Goal: Task Accomplishment & Management: Manage account settings

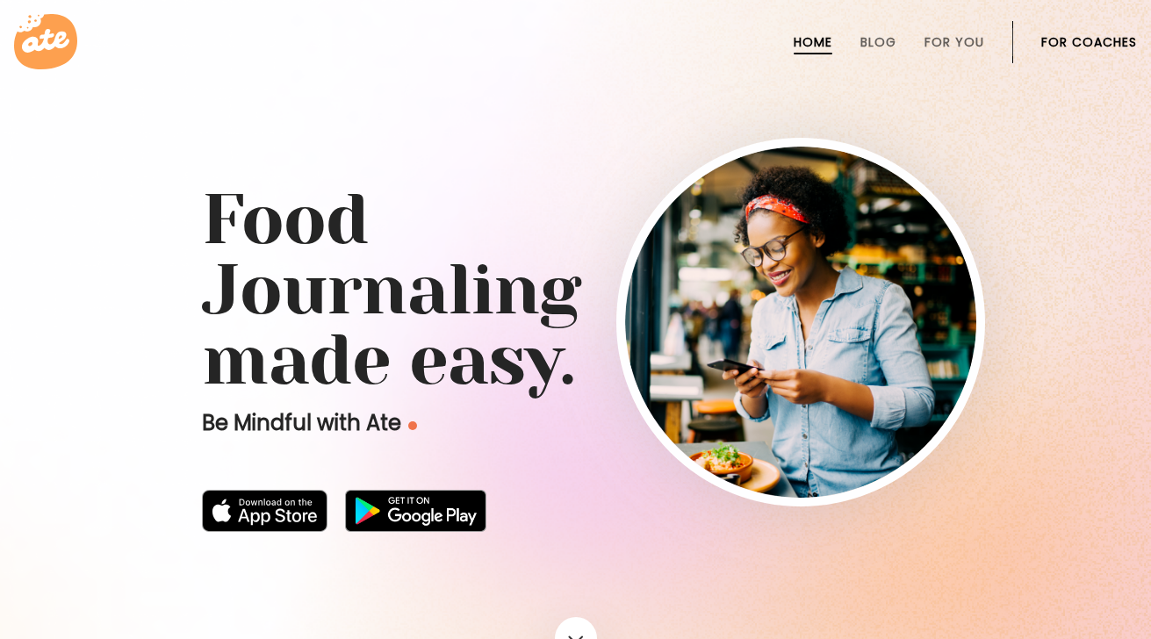
click at [1126, 36] on link "For Coaches" at bounding box center [1089, 42] width 96 height 14
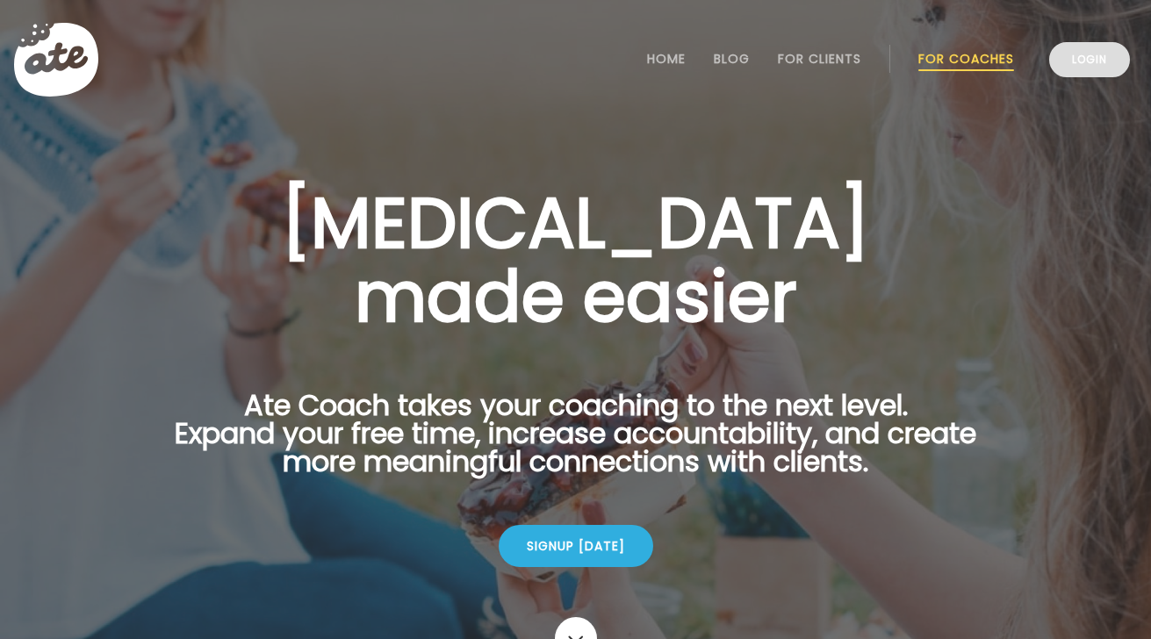
click at [1110, 68] on link "Login" at bounding box center [1089, 59] width 81 height 35
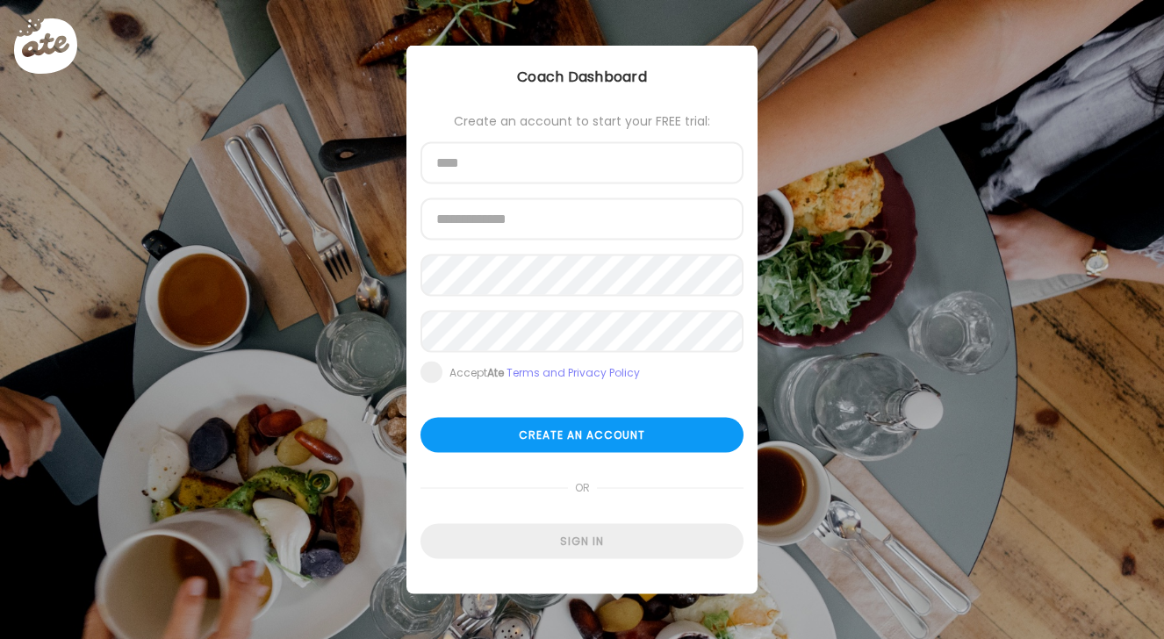
click at [882, 270] on div "Ate Coach Dashboard Wahoo! It’s official Take a moment to set up your Coach Pro…" at bounding box center [582, 319] width 1164 height 639
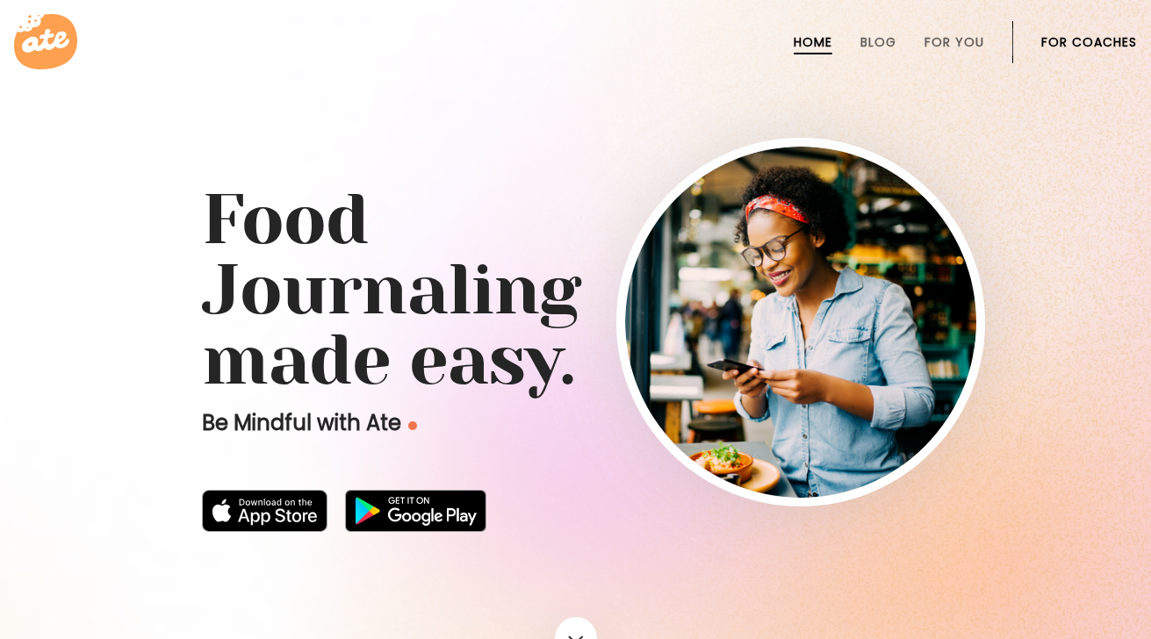
click at [1073, 40] on link "For Coaches" at bounding box center [1089, 42] width 96 height 14
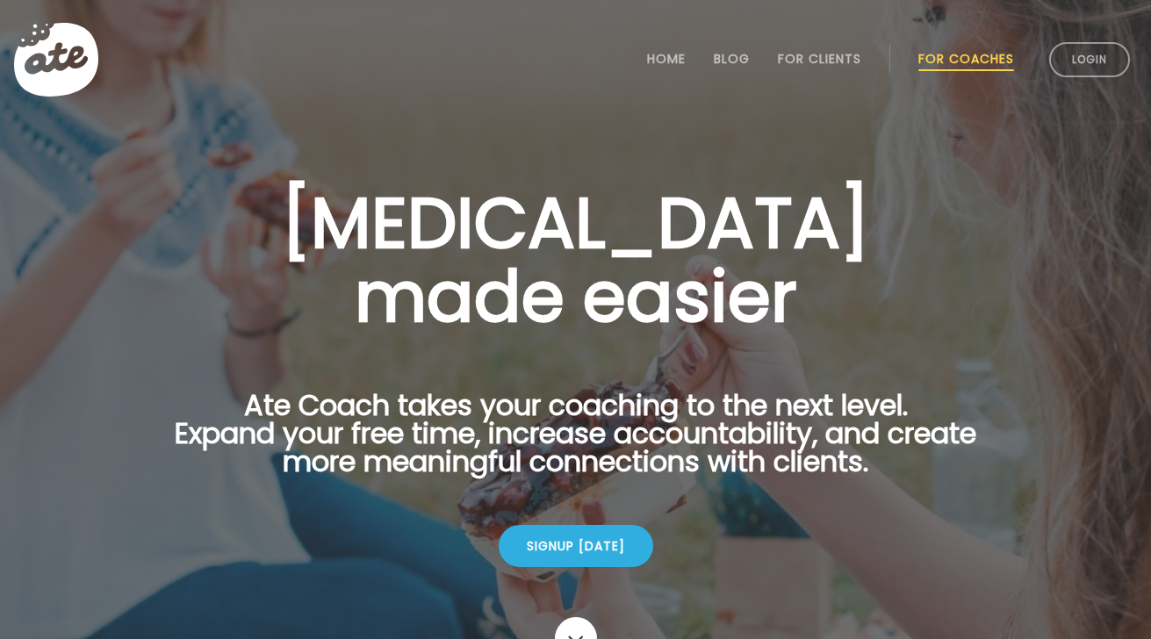
click at [978, 55] on link "For Coaches" at bounding box center [966, 59] width 96 height 14
click at [1081, 47] on link "Login" at bounding box center [1089, 59] width 81 height 35
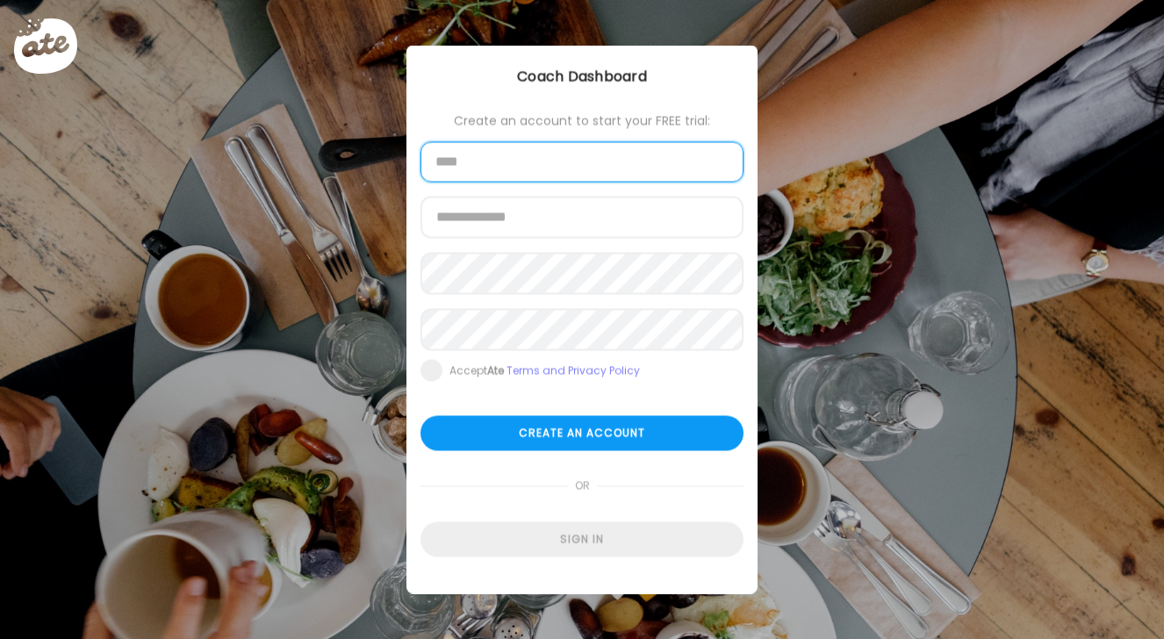
click at [579, 158] on input "text" at bounding box center [581, 162] width 323 height 40
type input "**********"
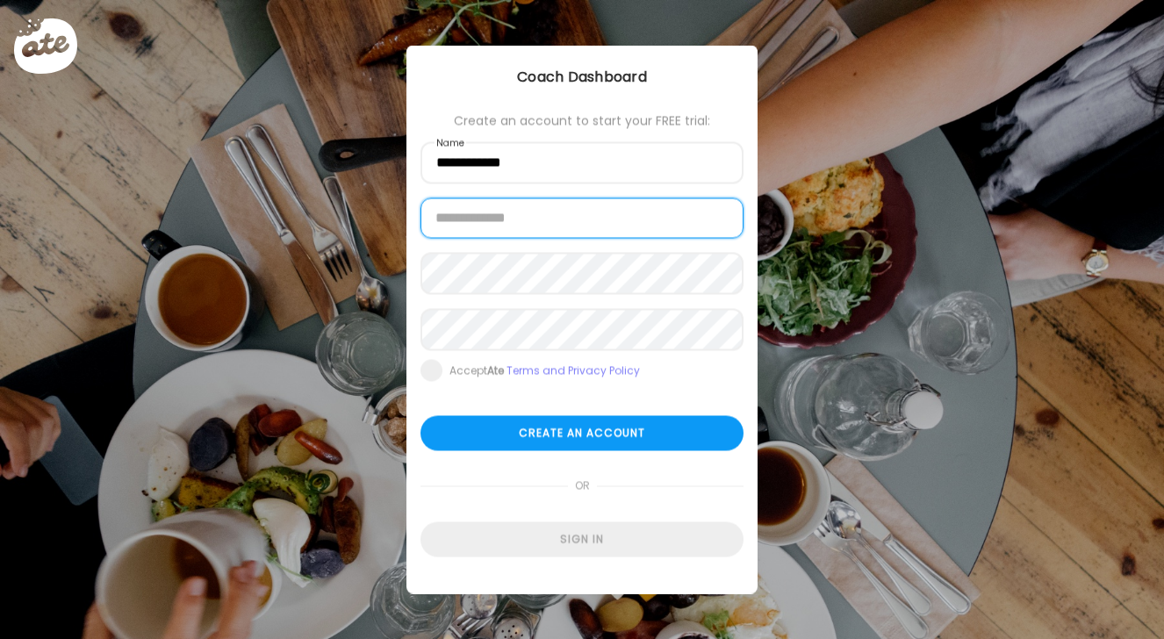
click at [527, 226] on input "email" at bounding box center [581, 218] width 323 height 40
type input "**********"
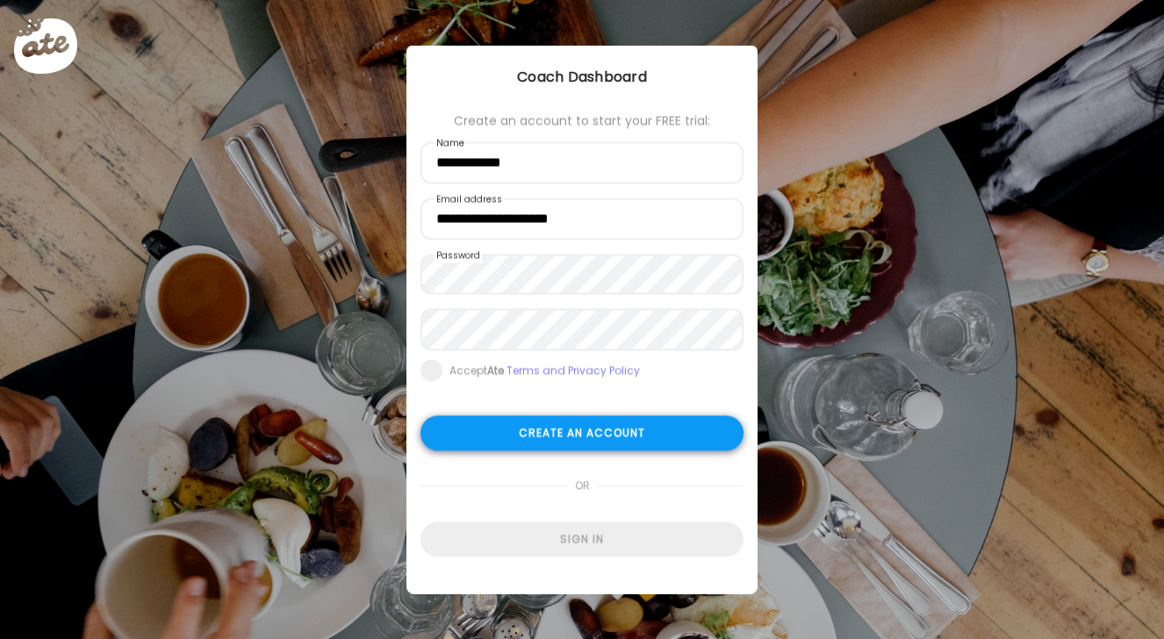
click at [589, 441] on div "Create an account" at bounding box center [581, 433] width 323 height 35
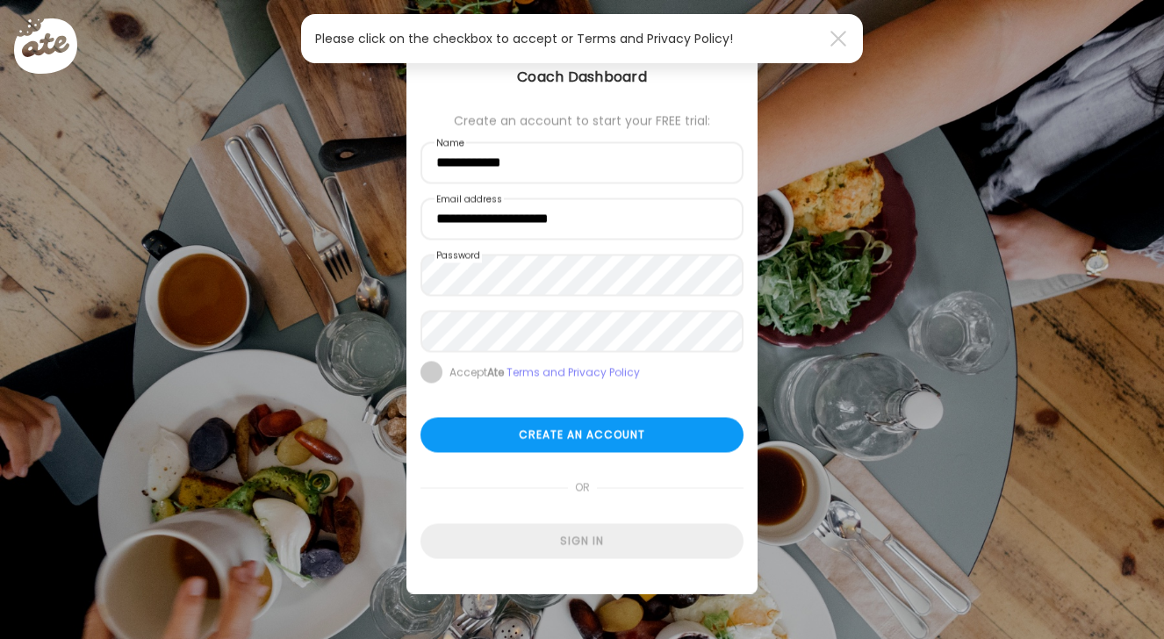
click at [427, 379] on span at bounding box center [431, 373] width 22 height 22
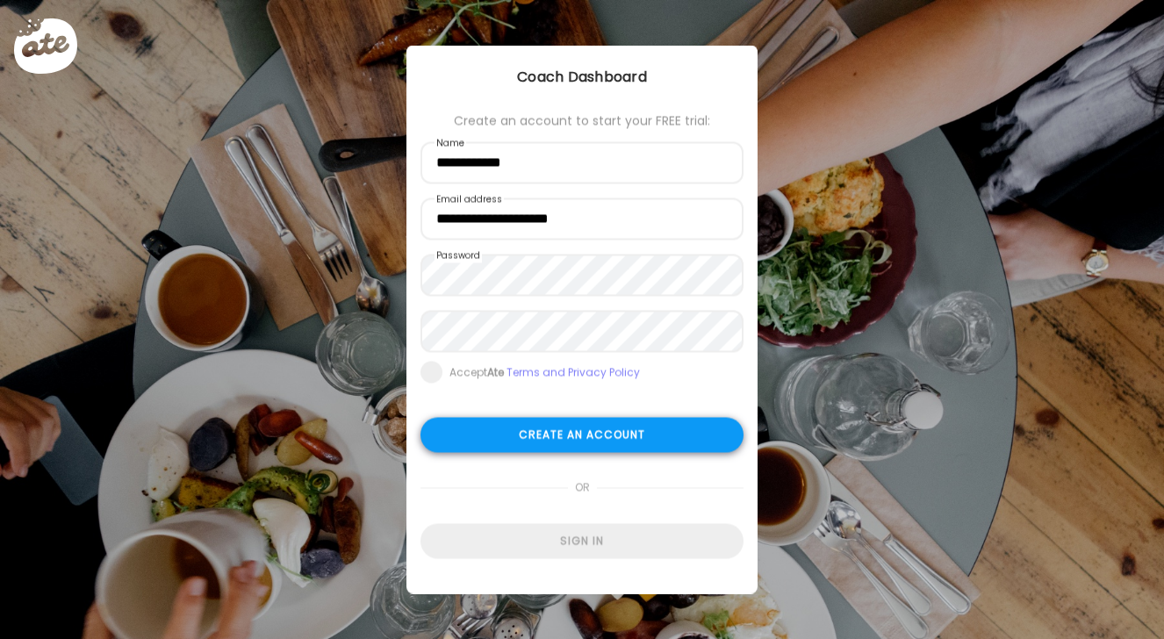
click at [574, 443] on div "Create an account" at bounding box center [581, 435] width 323 height 35
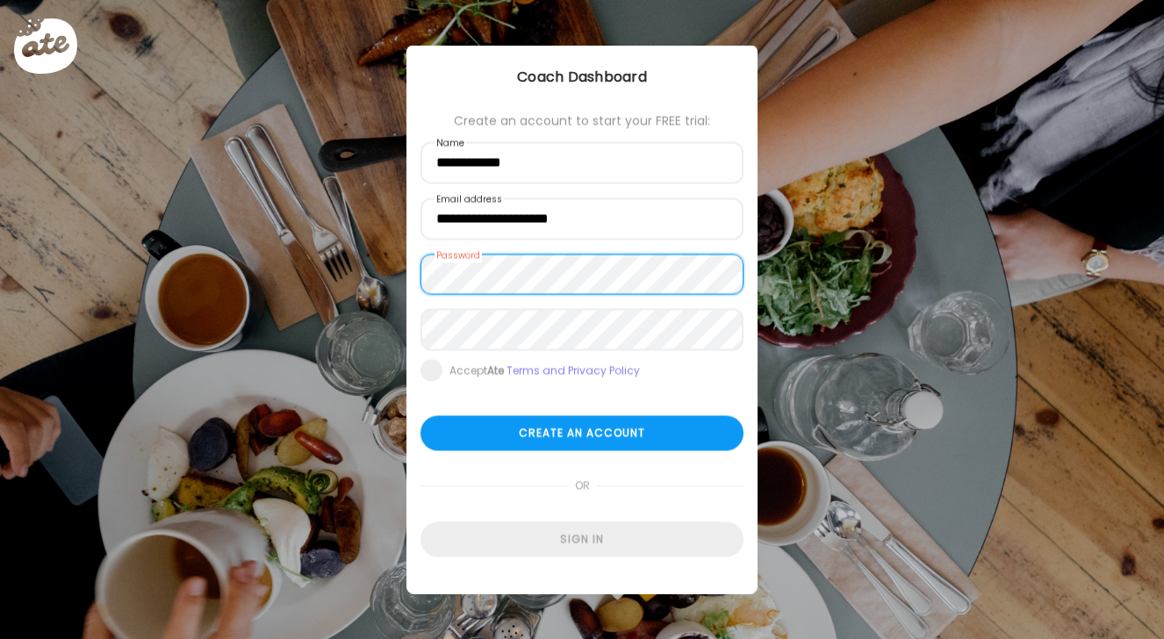
click at [414, 263] on div "**********" at bounding box center [581, 319] width 351 height 547
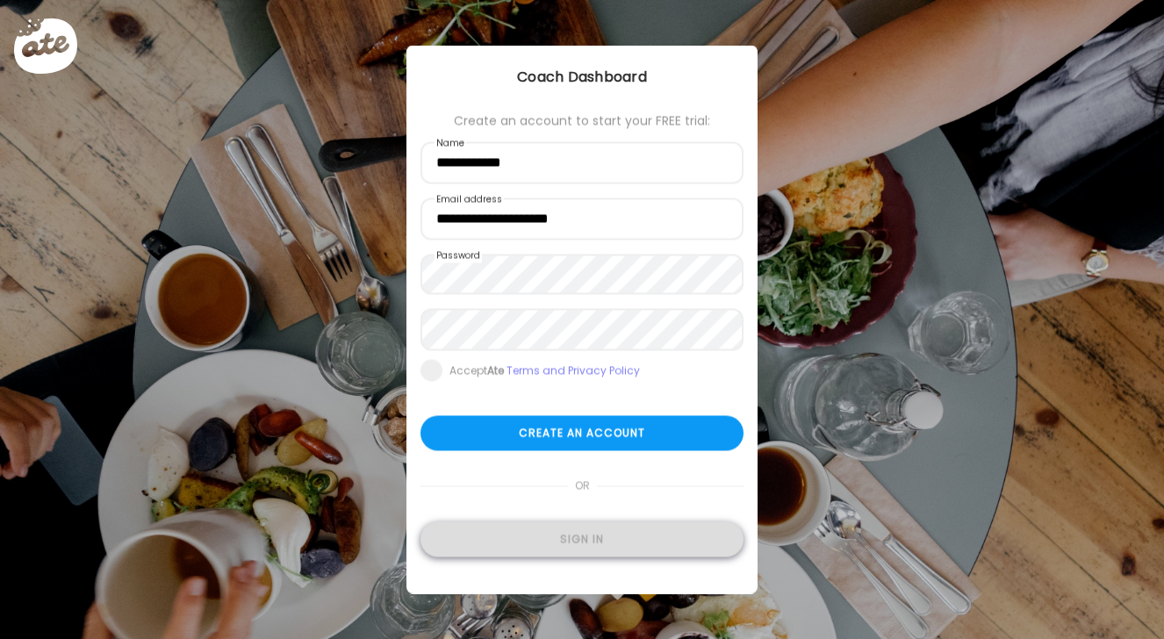
click at [616, 537] on div "Sign in" at bounding box center [581, 539] width 323 height 35
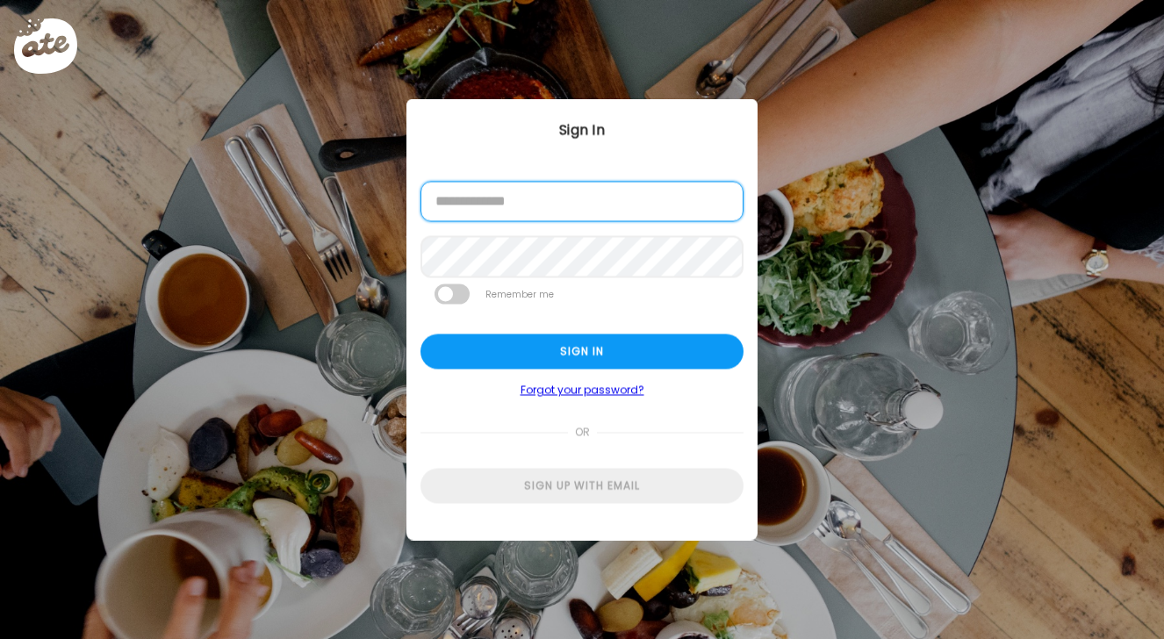
click at [561, 204] on input "email" at bounding box center [581, 202] width 323 height 40
type input "**********"
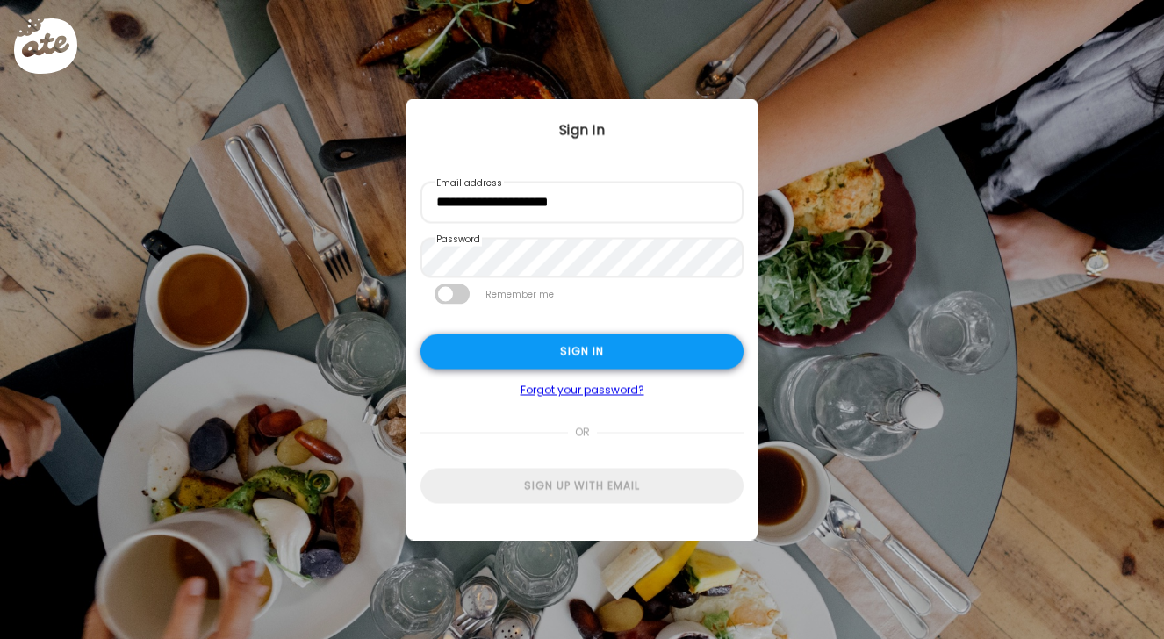
click at [644, 350] on div "Sign in" at bounding box center [581, 351] width 323 height 35
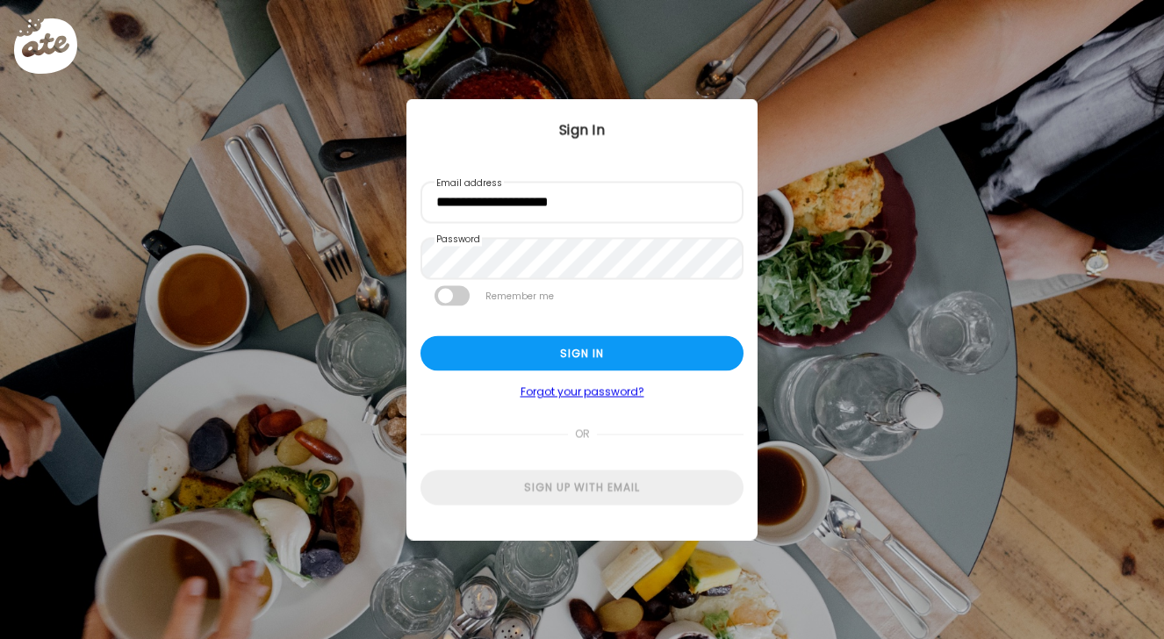
type input "**********"
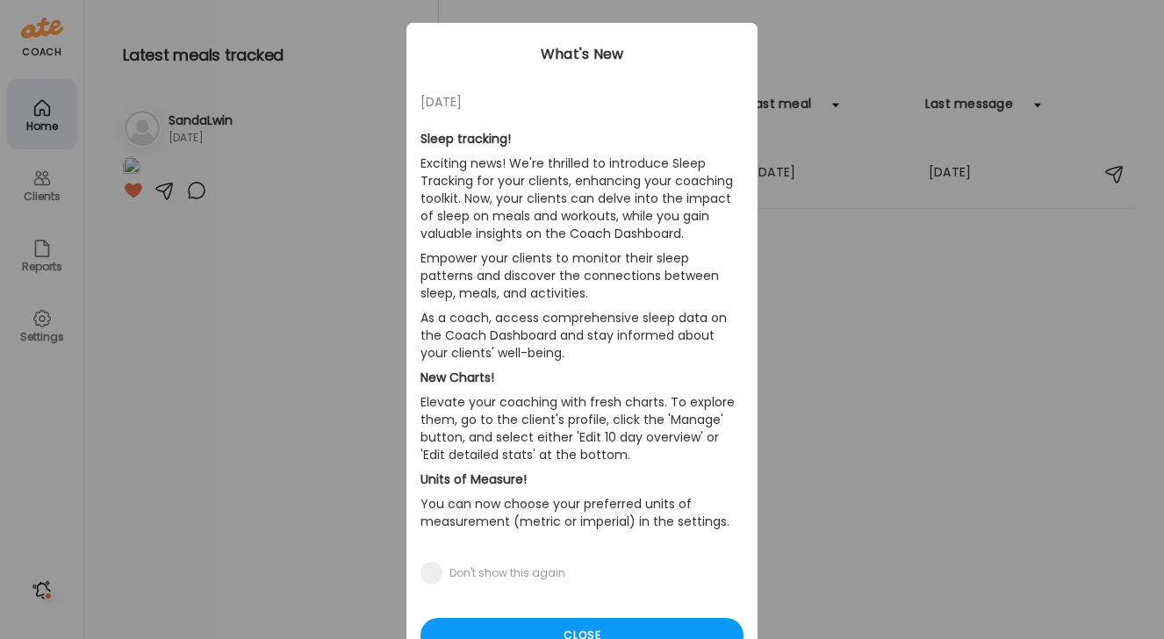
scroll to position [111, 0]
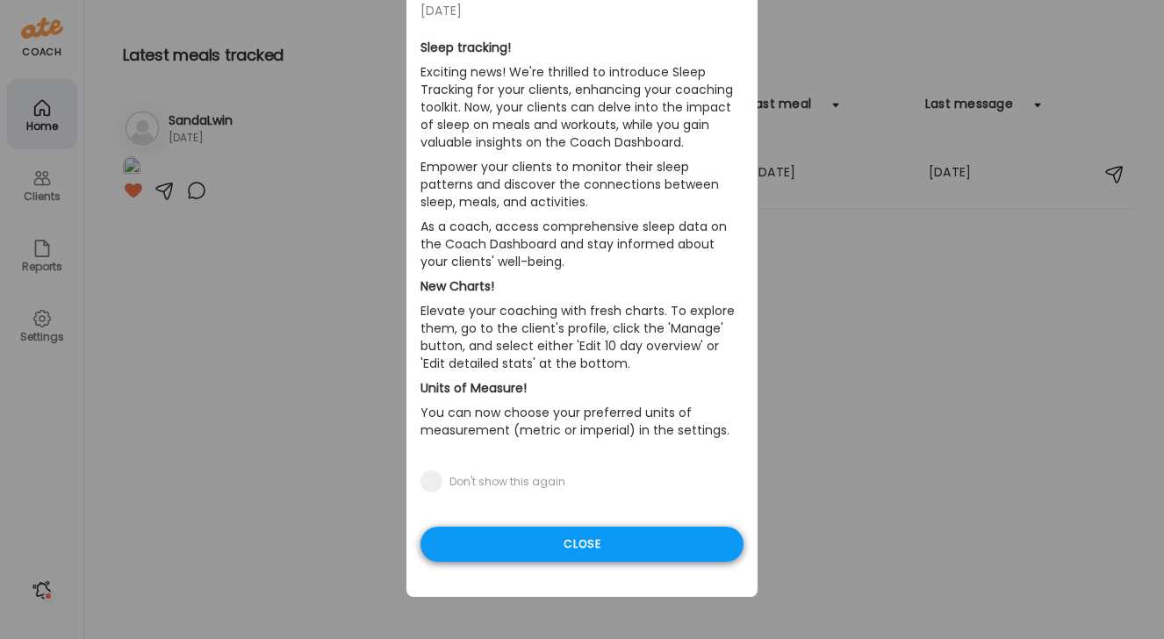
click at [609, 549] on div "Close" at bounding box center [581, 544] width 323 height 35
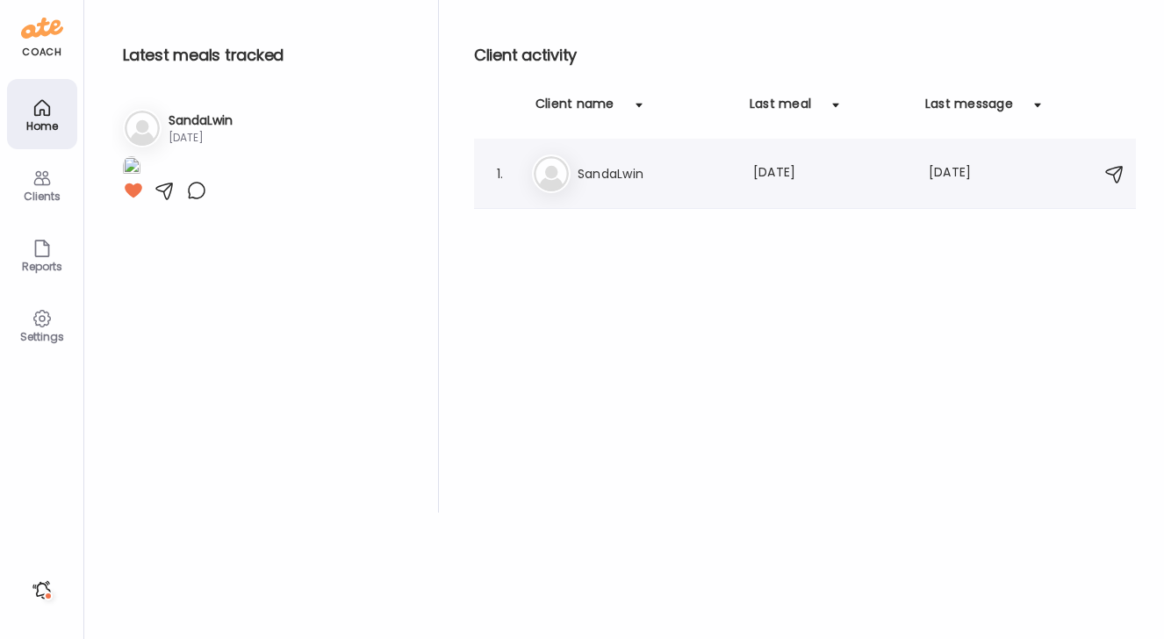
click at [606, 182] on h3 "SandaLwin" at bounding box center [654, 173] width 154 height 21
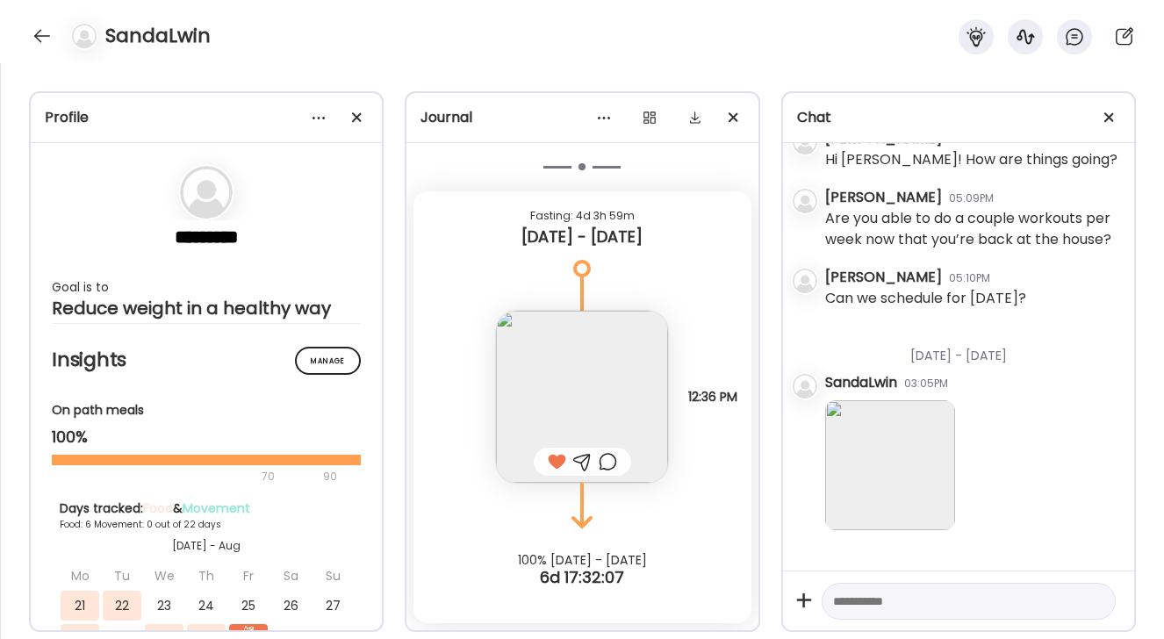
scroll to position [39746, 0]
click at [894, 431] on img at bounding box center [890, 465] width 130 height 130
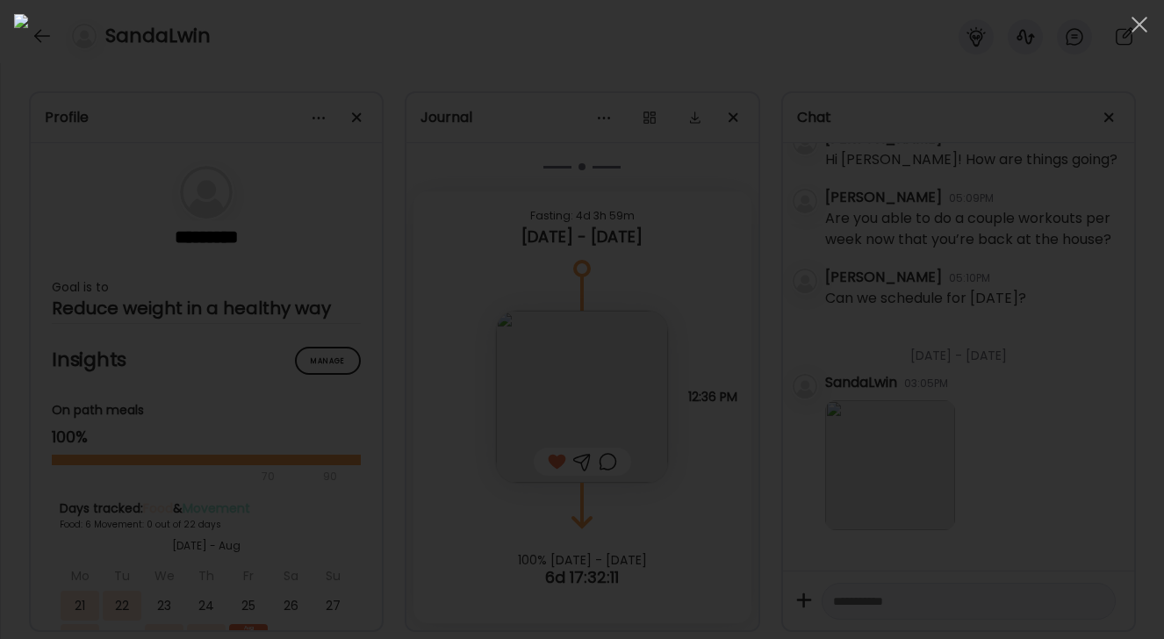
click at [1065, 341] on div at bounding box center [582, 319] width 1136 height 611
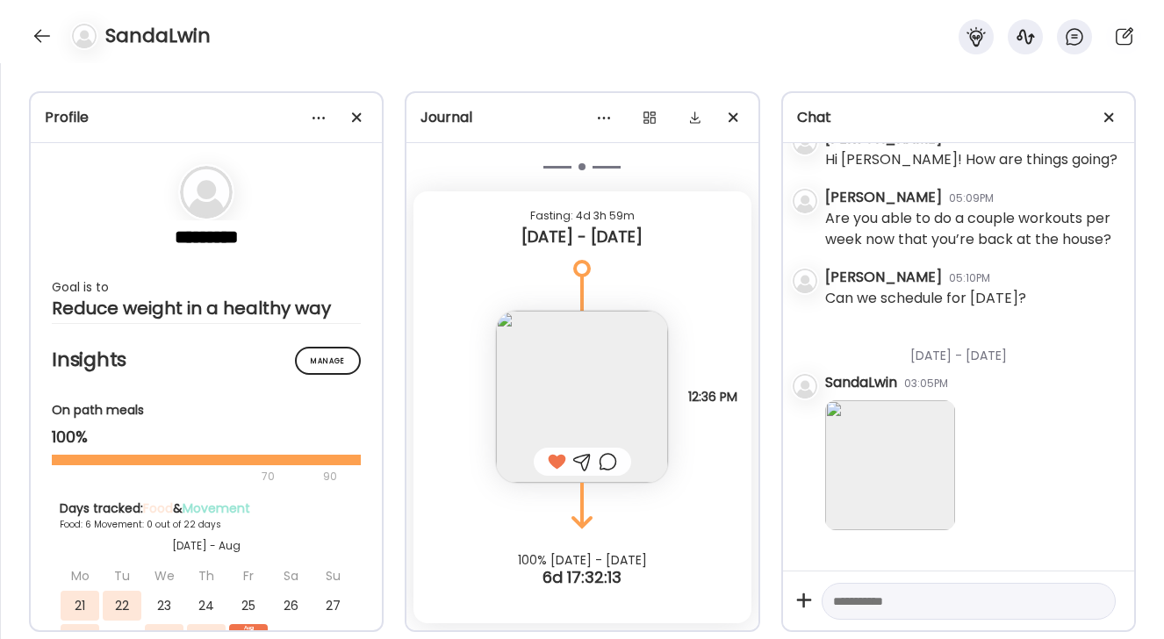
click at [852, 597] on textarea at bounding box center [953, 601] width 240 height 21
type textarea "**********"
click at [37, 37] on div at bounding box center [42, 36] width 28 height 28
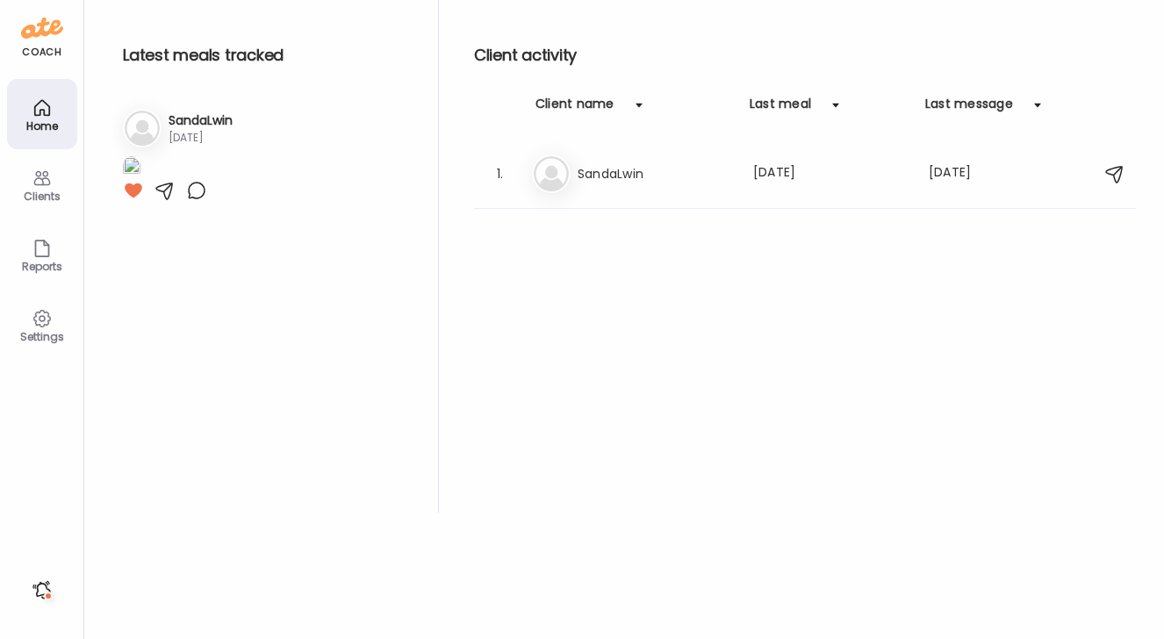
click at [53, 320] on div "Settings" at bounding box center [42, 325] width 70 height 70
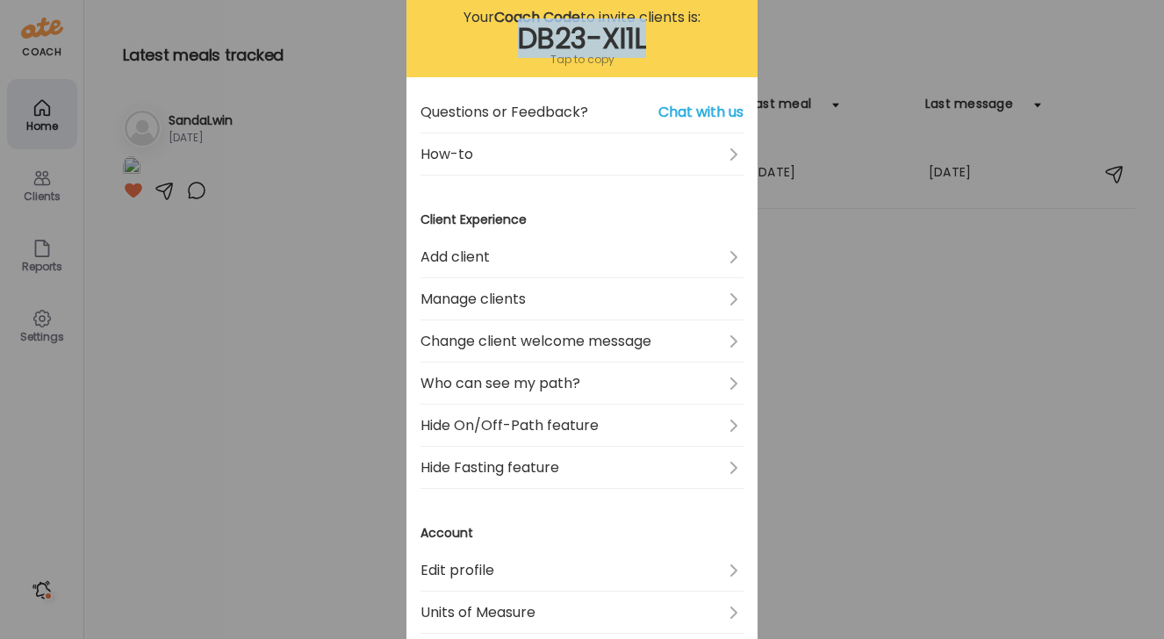
drag, startPoint x: 506, startPoint y: 35, endPoint x: 661, endPoint y: 32, distance: 154.5
click at [661, 32] on div "DB23-XI1L" at bounding box center [581, 38] width 323 height 21
copy div "DB23-XI1L"
